Goal: Information Seeking & Learning: Learn about a topic

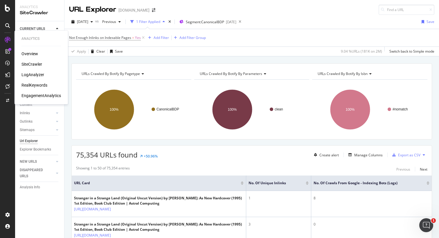
click at [43, 86] on div "RealKeywords" at bounding box center [34, 85] width 26 height 6
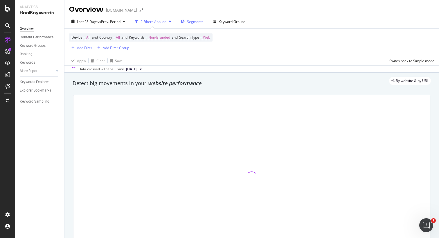
click at [201, 24] on span "Segments" at bounding box center [195, 21] width 16 height 5
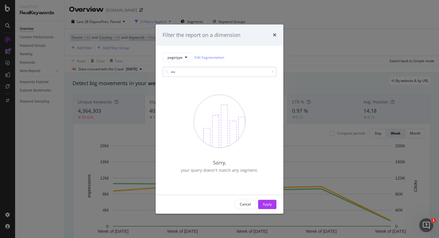
type input "a"
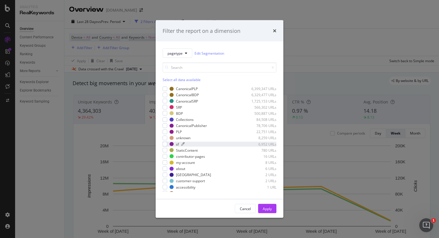
scroll to position [16, 0]
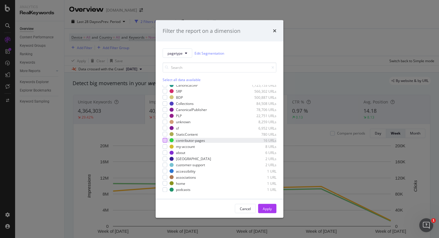
click at [167, 139] on div "modal" at bounding box center [165, 140] width 5 height 5
click at [270, 206] on div "Apply" at bounding box center [267, 208] width 9 height 5
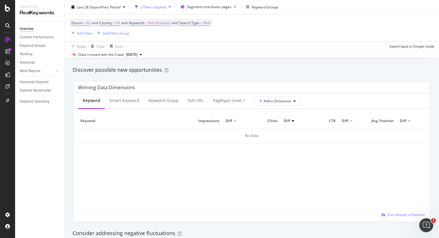
scroll to position [503, 0]
